Goal: Find specific page/section: Find specific page/section

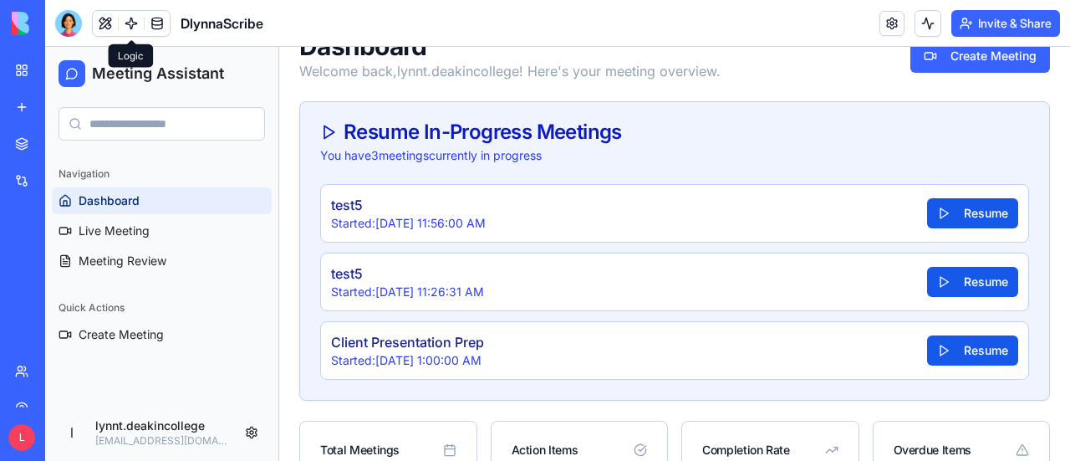
click at [130, 28] on link at bounding box center [131, 23] width 25 height 25
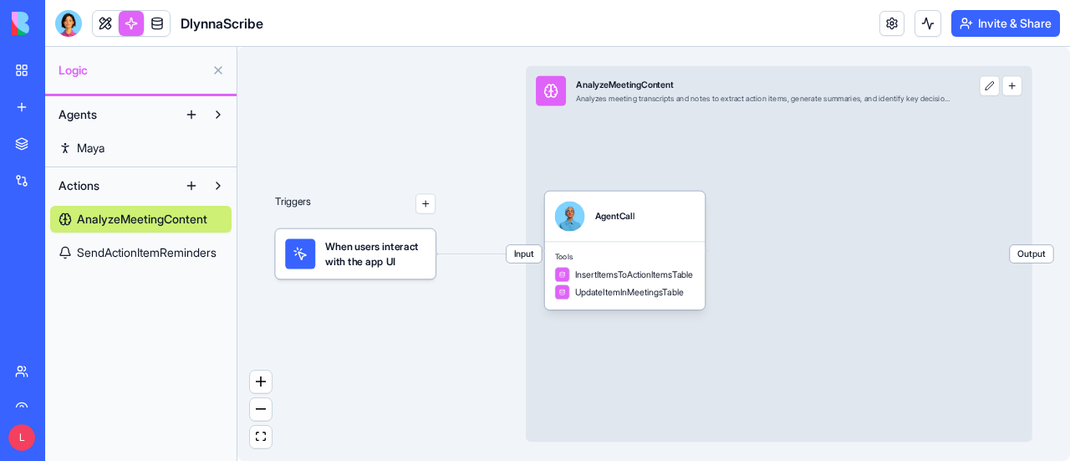
click at [130, 21] on link at bounding box center [131, 23] width 25 height 25
